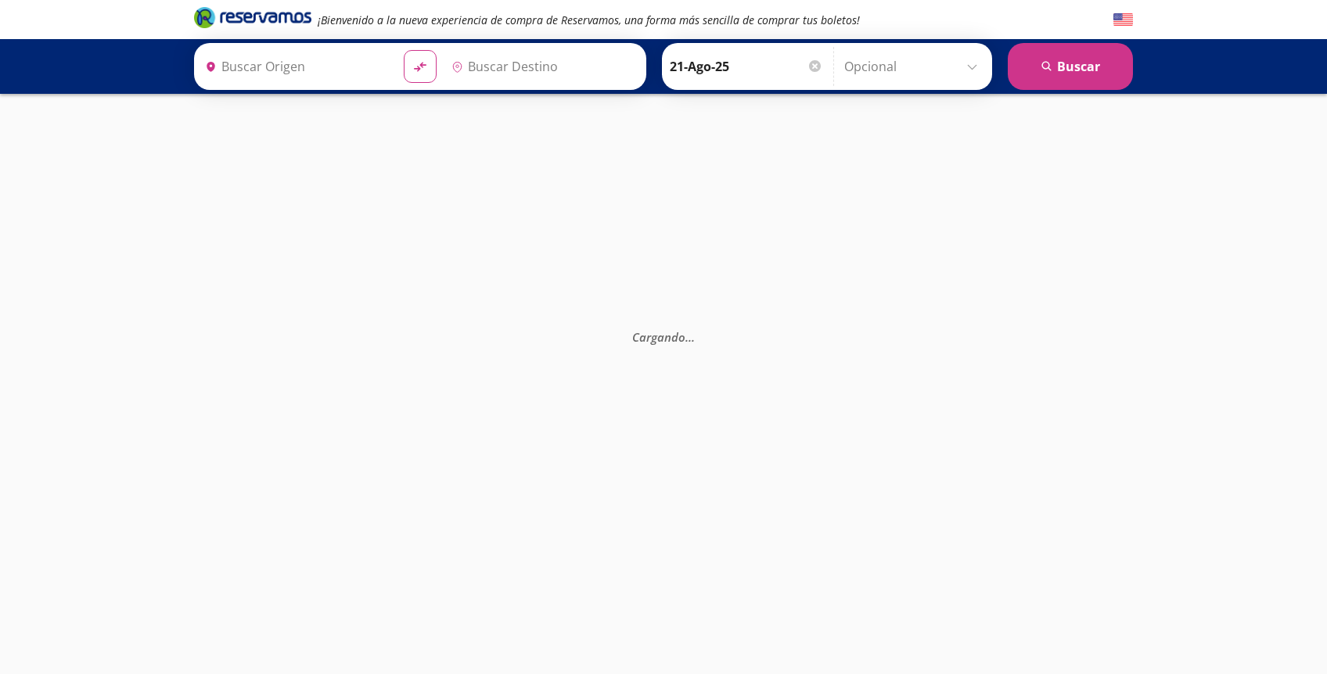
type input "[GEOGRAPHIC_DATA], [GEOGRAPHIC_DATA]"
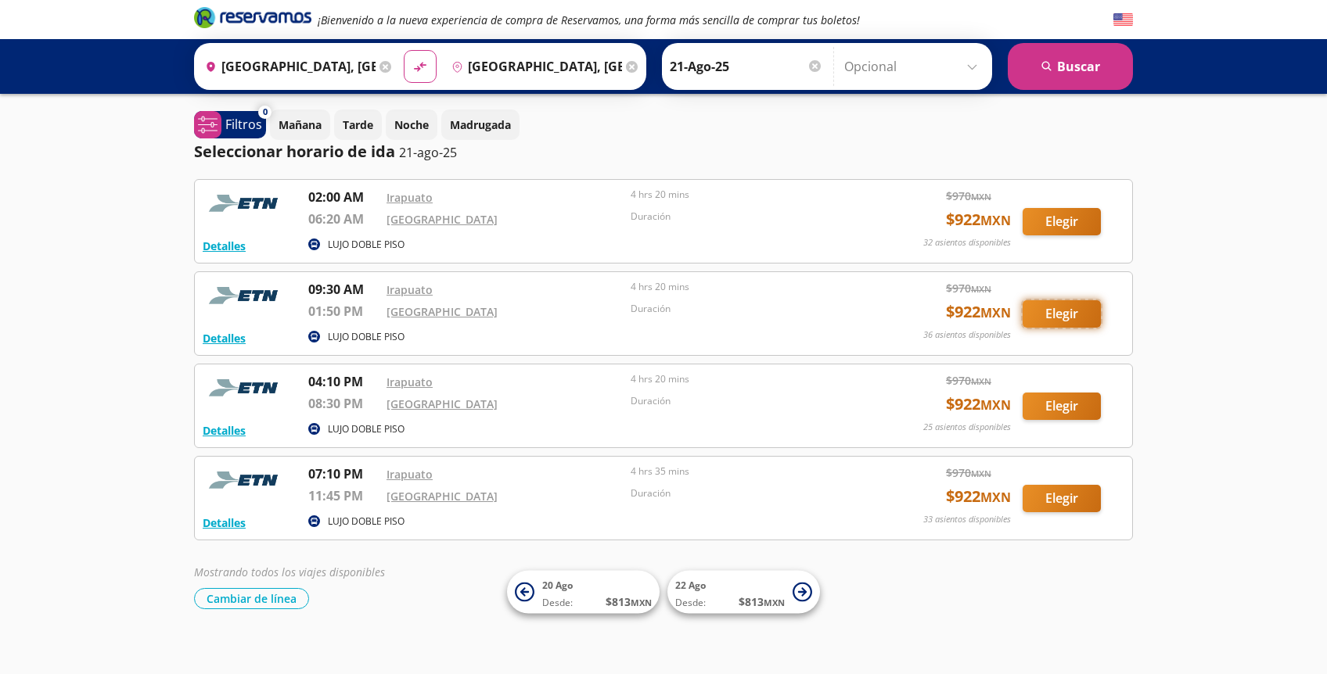
click at [1077, 318] on button "Elegir" at bounding box center [1062, 313] width 78 height 27
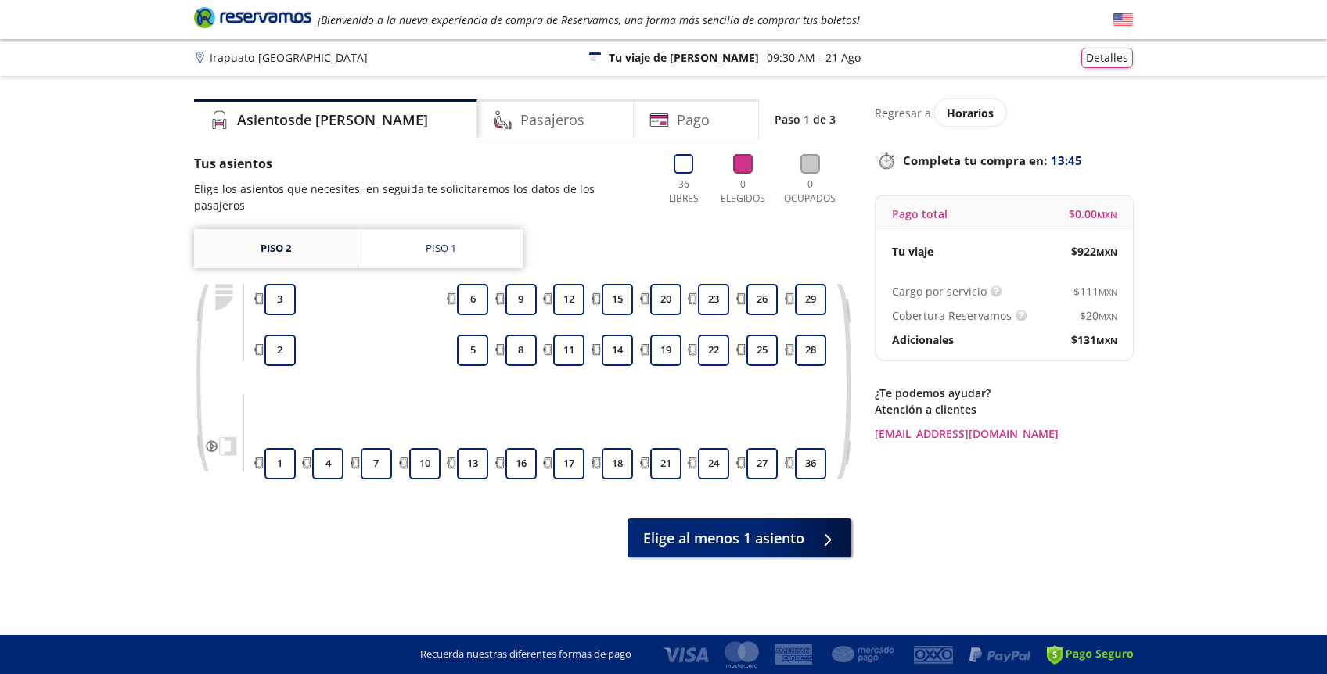
click at [325, 233] on link "Piso 2" at bounding box center [276, 248] width 164 height 39
click at [445, 245] on link "Piso 1" at bounding box center [440, 248] width 164 height 39
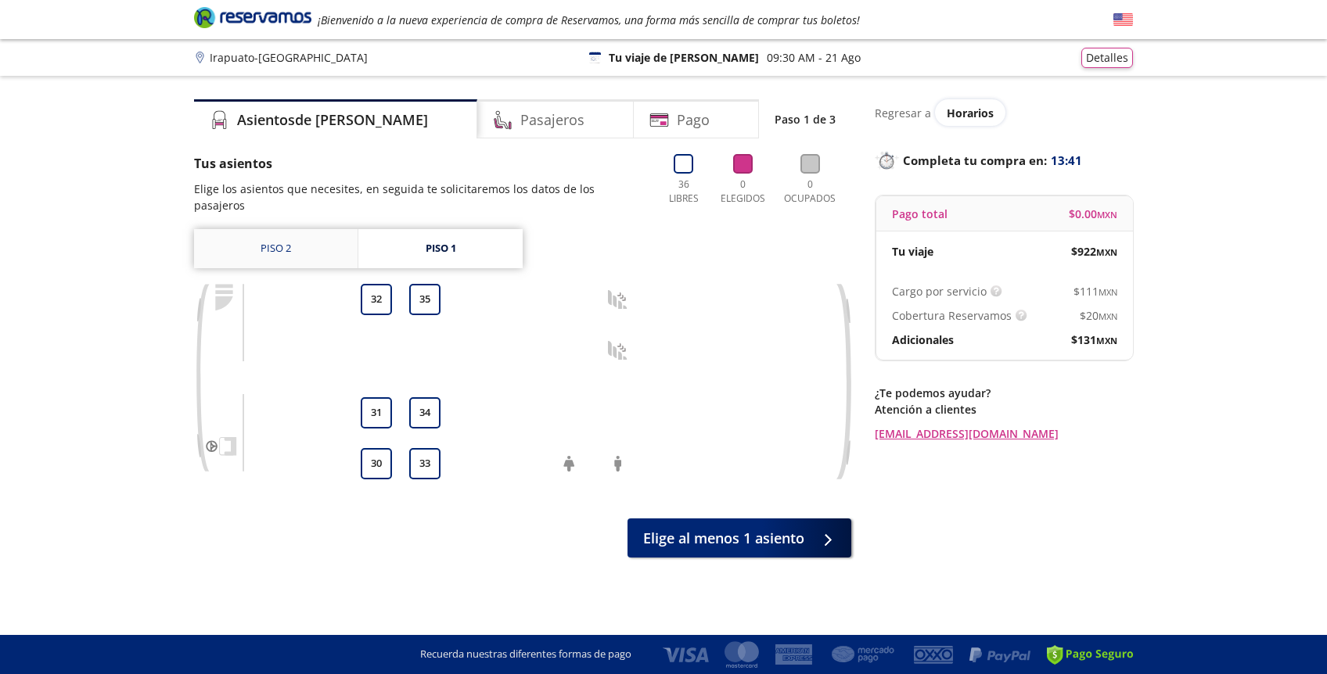
click at [293, 239] on link "Piso 2" at bounding box center [276, 248] width 164 height 39
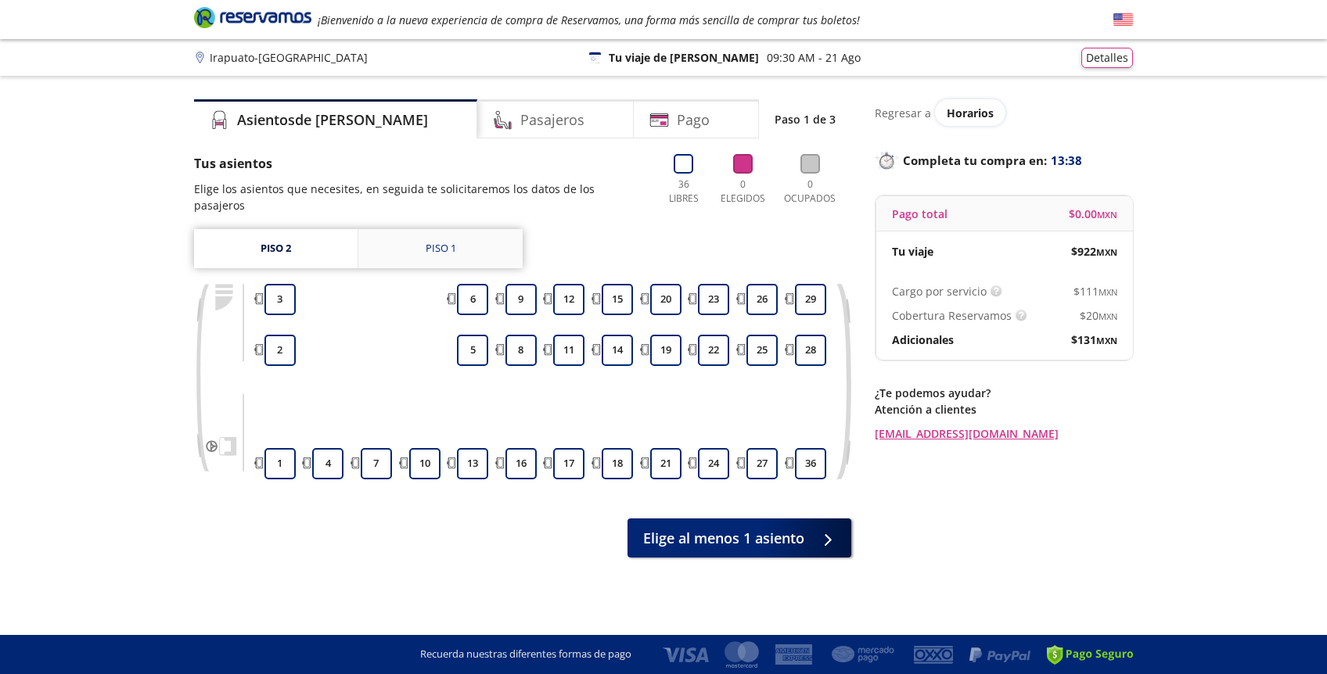
click at [397, 235] on link "Piso 1" at bounding box center [440, 248] width 164 height 39
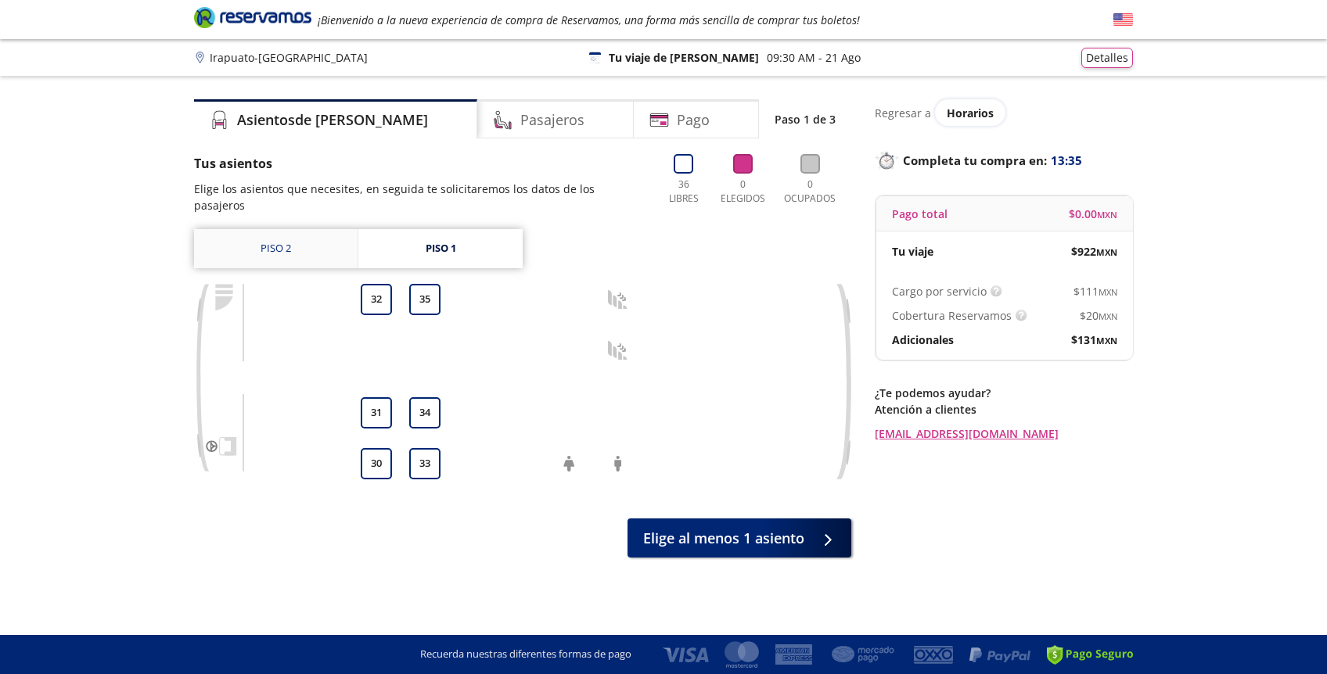
click at [284, 243] on link "Piso 2" at bounding box center [276, 248] width 164 height 39
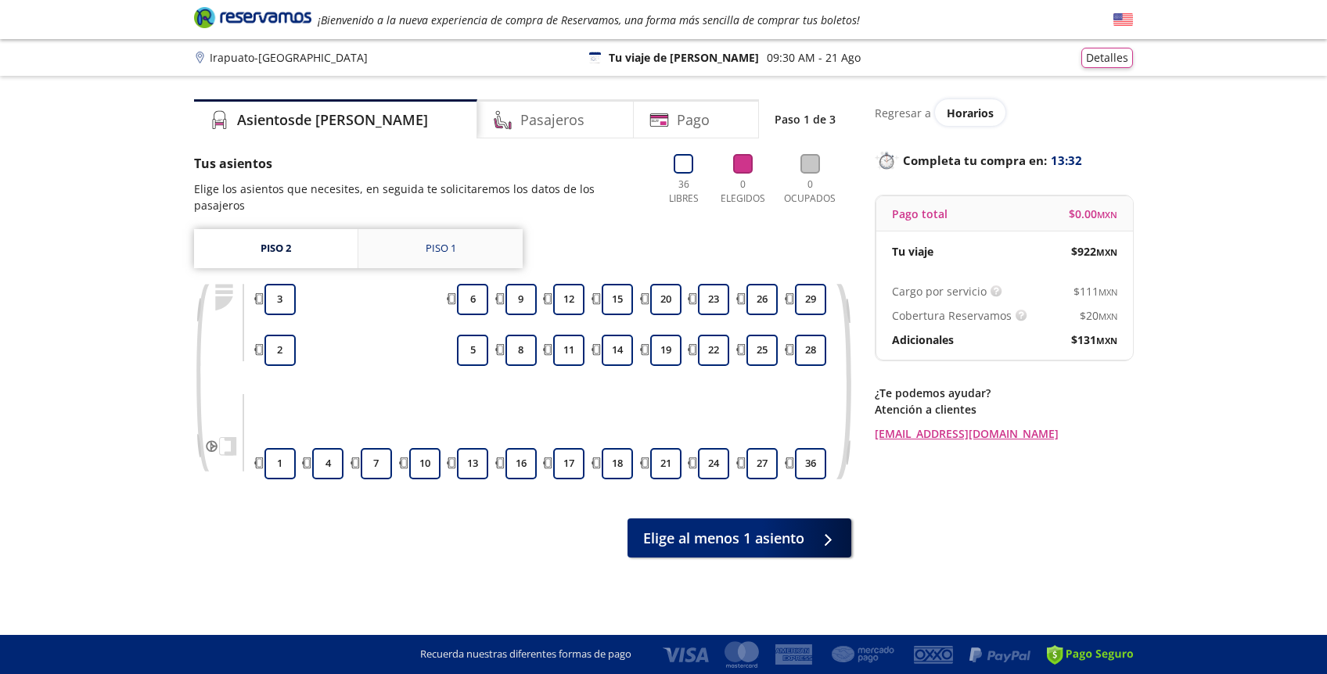
click at [411, 231] on link "Piso 1" at bounding box center [440, 248] width 164 height 39
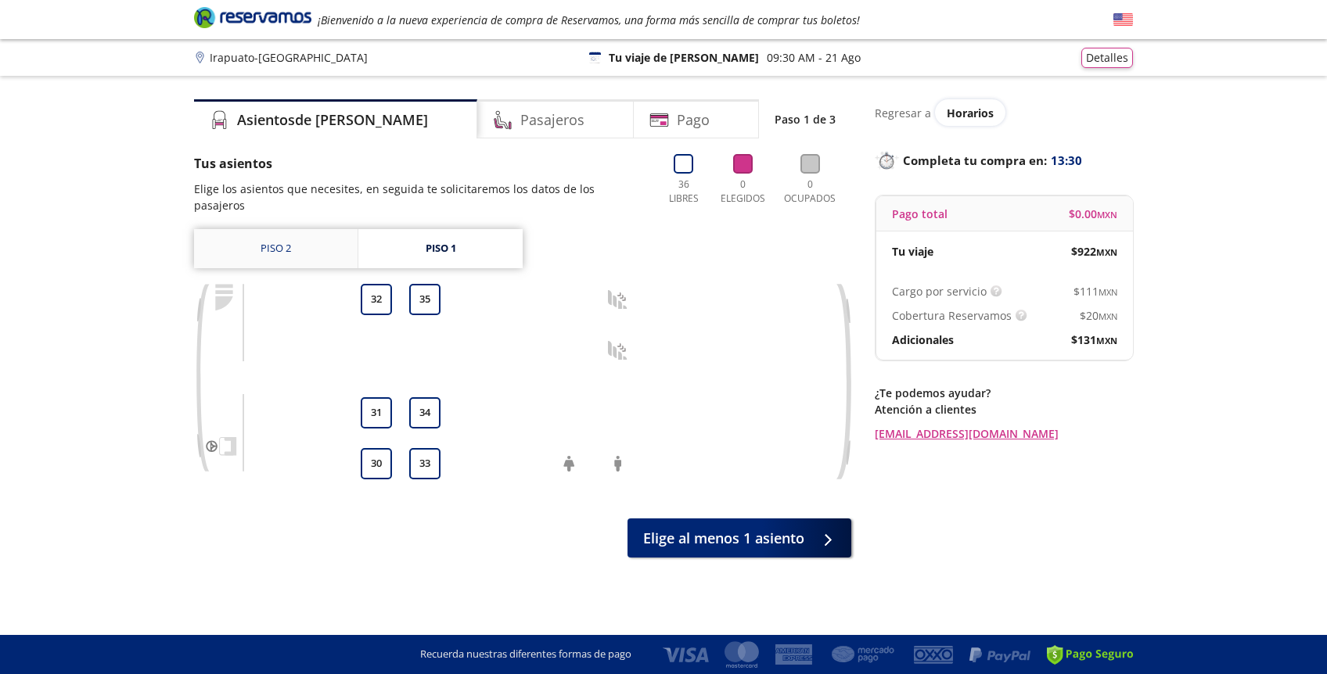
click at [329, 229] on link "Piso 2" at bounding box center [276, 248] width 164 height 39
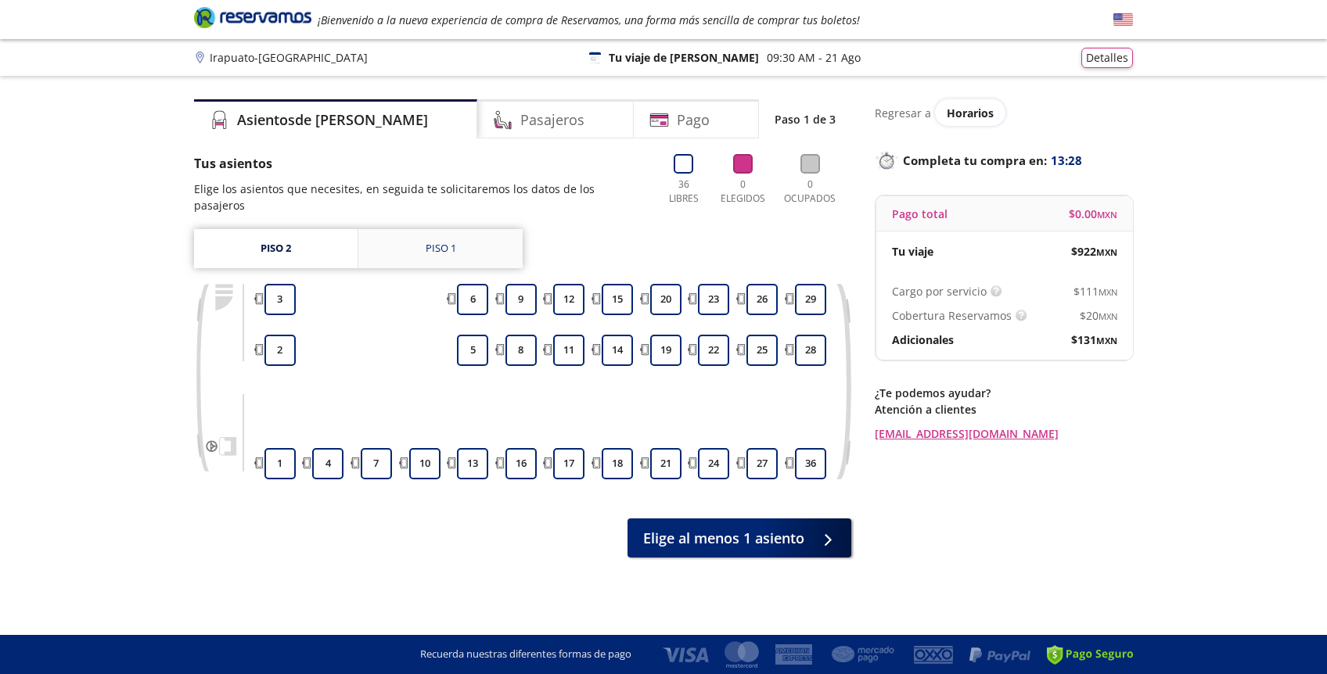
click at [415, 229] on link "Piso 1" at bounding box center [440, 248] width 164 height 39
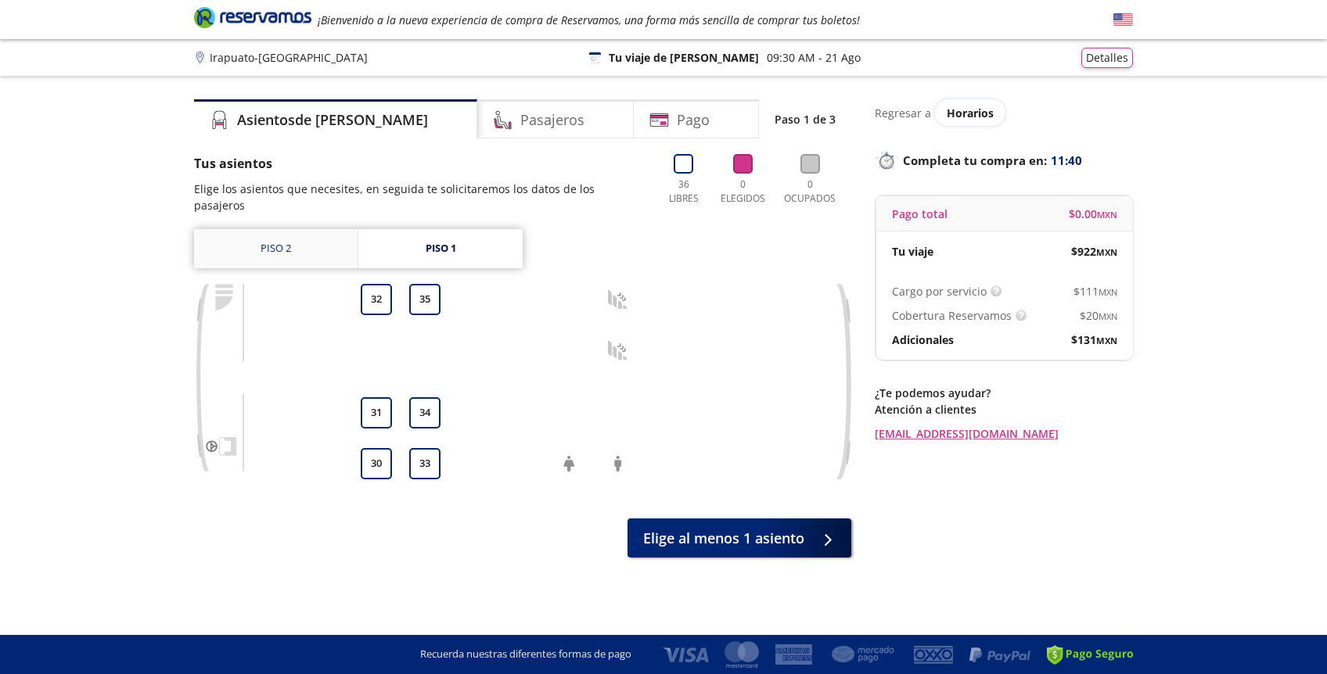
click at [319, 242] on link "Piso 2" at bounding box center [276, 248] width 164 height 39
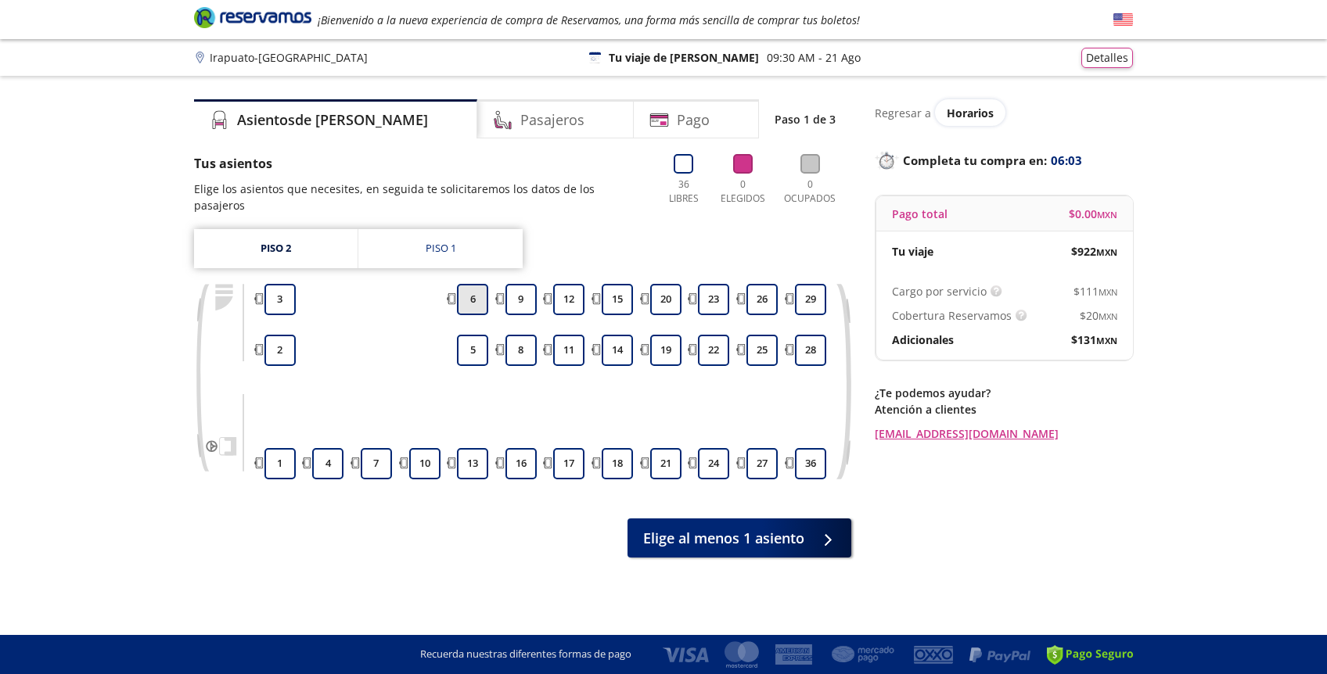
click at [477, 286] on button "6" at bounding box center [472, 299] width 31 height 31
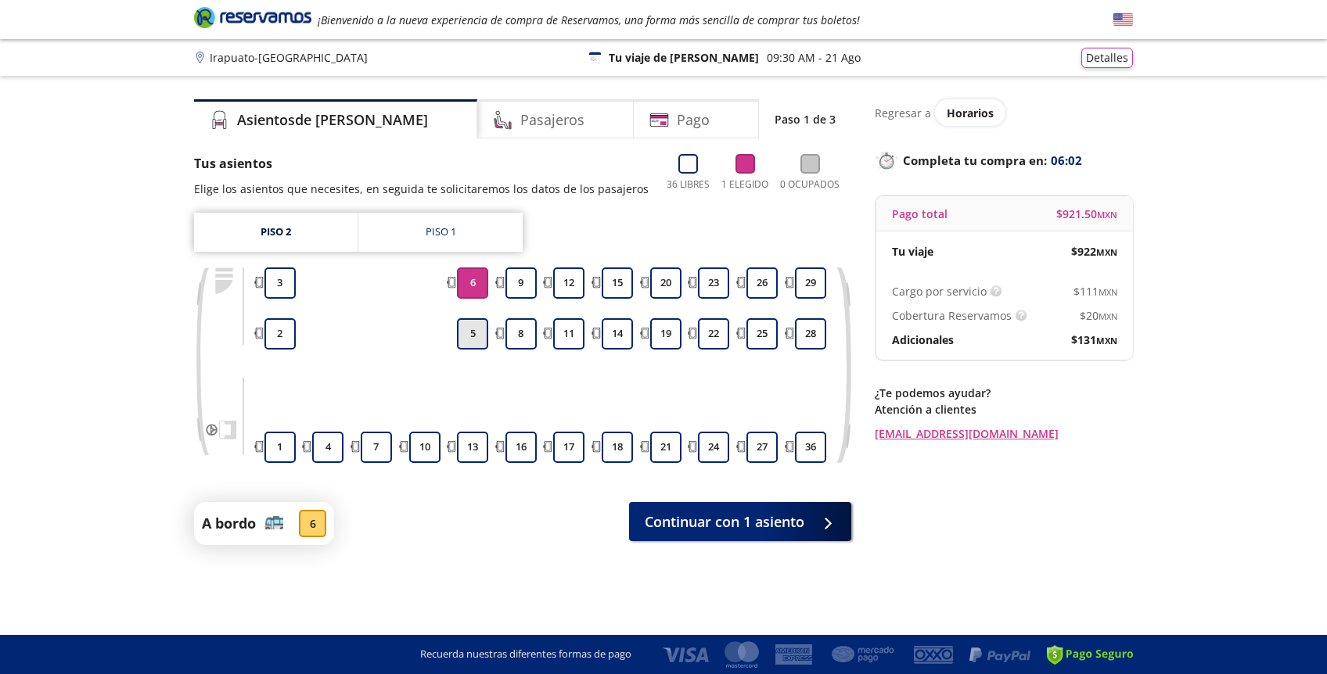
click at [473, 322] on button "5" at bounding box center [472, 333] width 31 height 31
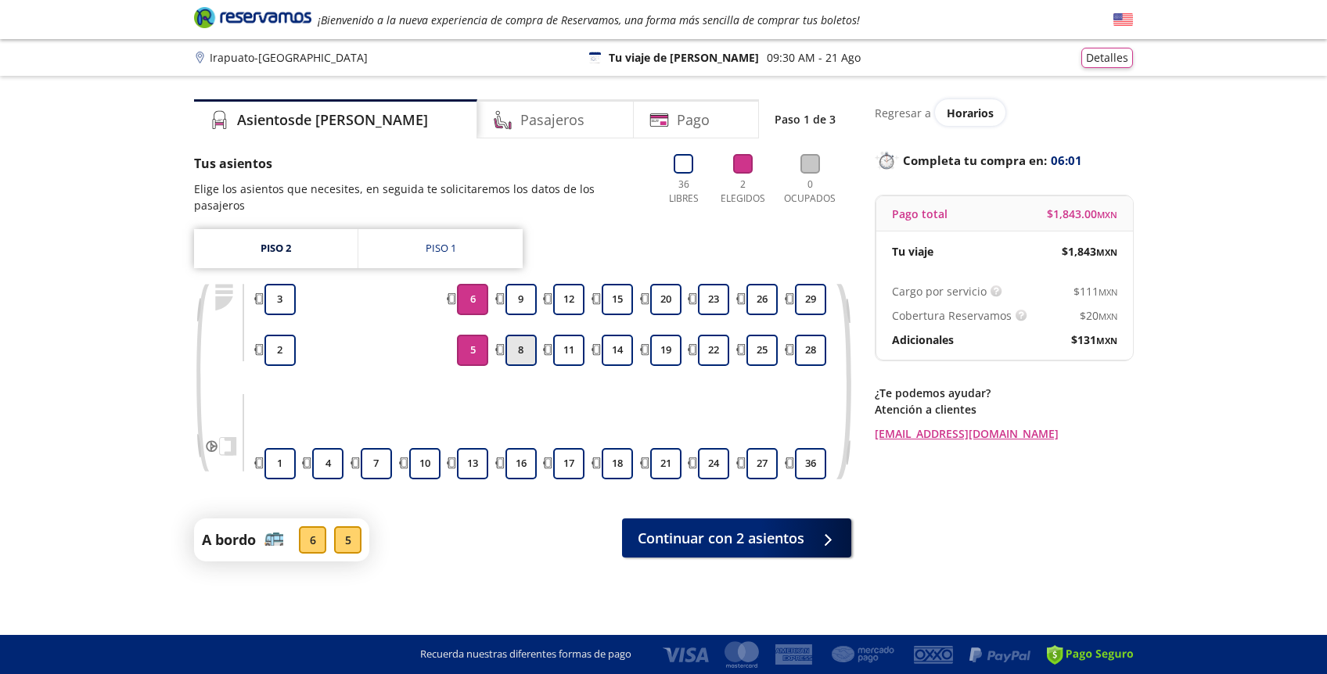
click at [512, 335] on button "8" at bounding box center [520, 350] width 31 height 31
click at [516, 291] on button "9" at bounding box center [520, 299] width 31 height 31
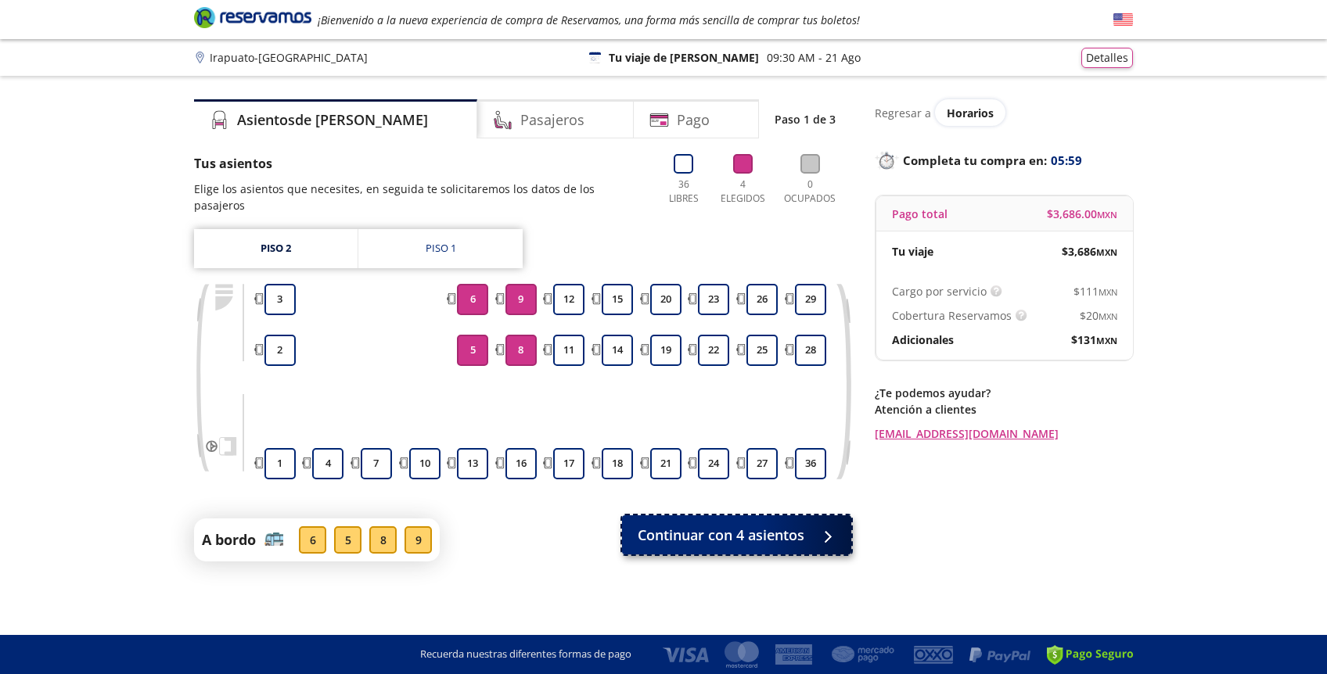
click at [710, 525] on span "Continuar con 4 asientos" at bounding box center [721, 535] width 167 height 21
